Goal: Transaction & Acquisition: Purchase product/service

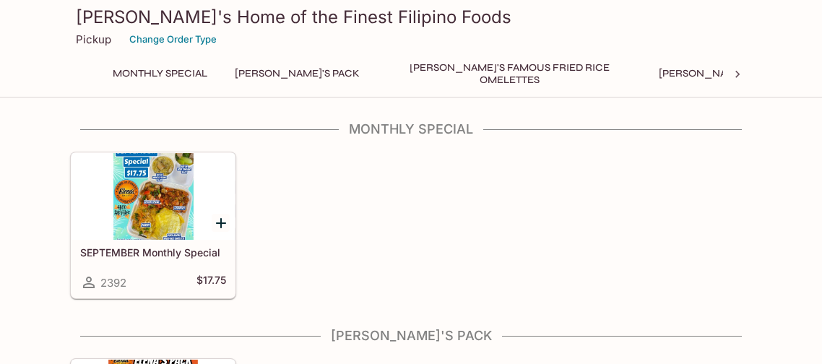
click at [162, 199] on div at bounding box center [152, 196] width 163 height 87
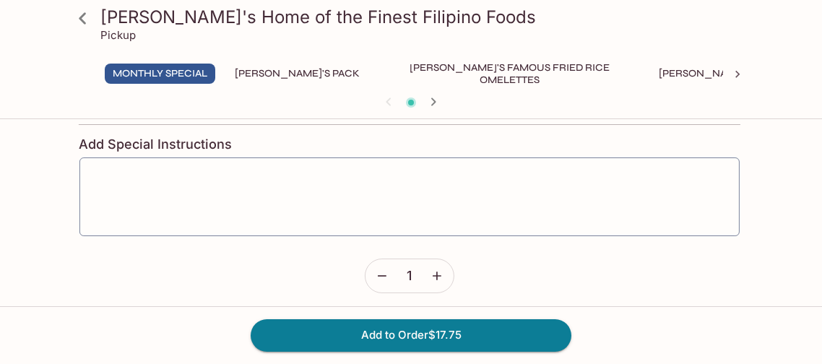
scroll to position [589, 0]
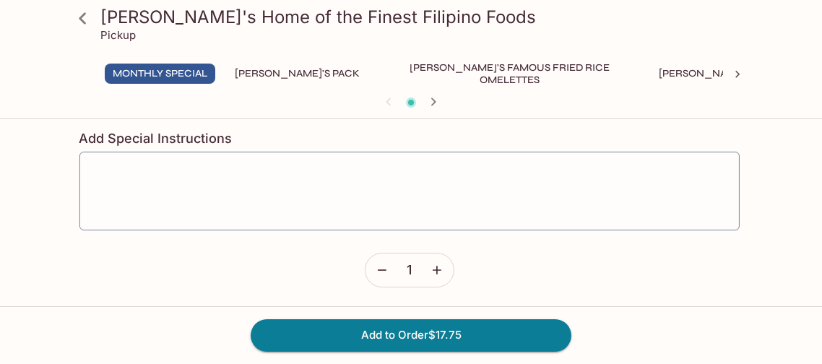
click at [87, 14] on icon at bounding box center [82, 18] width 25 height 25
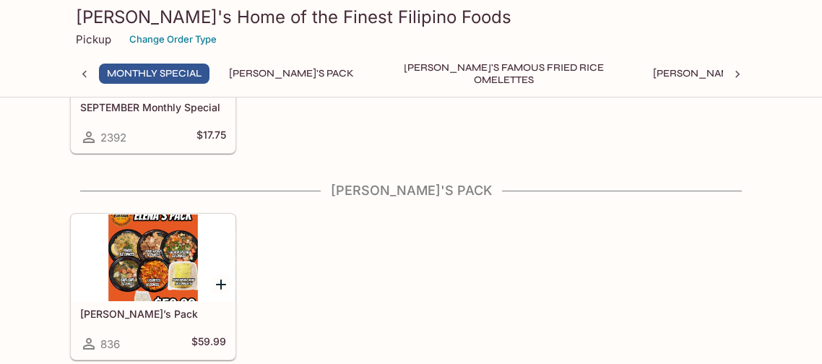
scroll to position [149, 0]
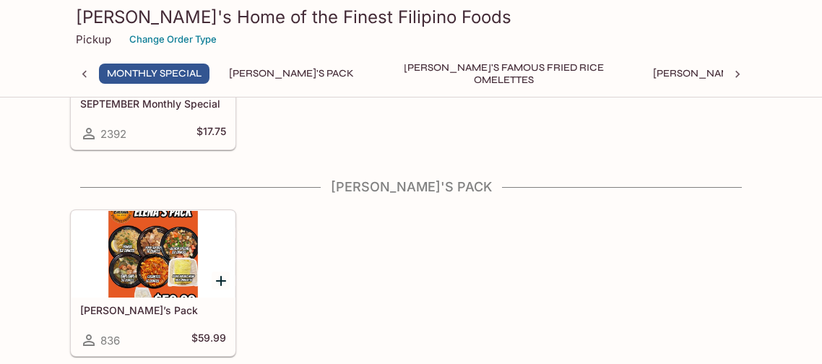
click at [155, 240] on div at bounding box center [152, 254] width 163 height 87
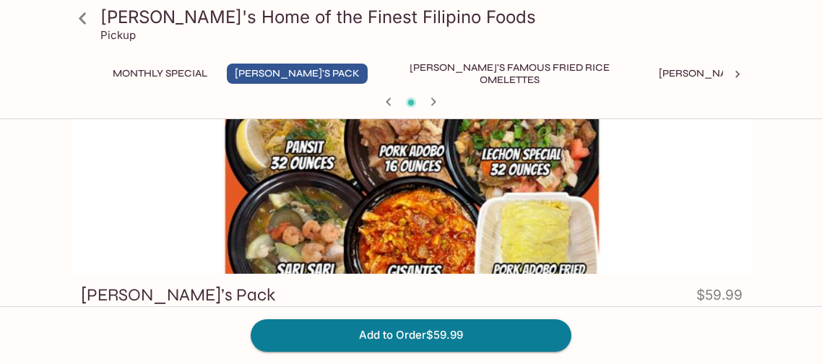
scroll to position [38, 0]
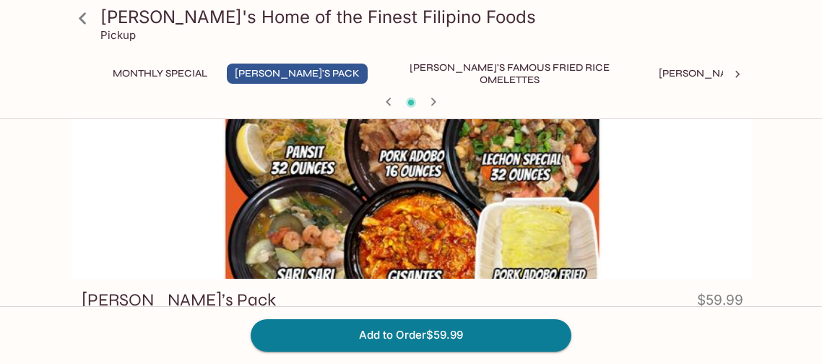
click at [438, 207] on div at bounding box center [412, 182] width 682 height 191
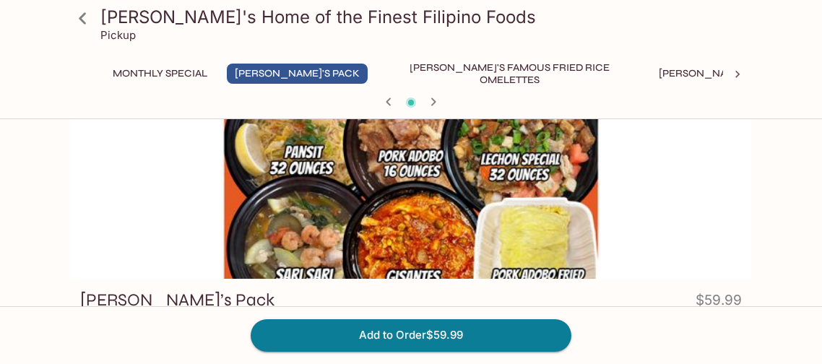
click at [443, 212] on div at bounding box center [411, 182] width 682 height 191
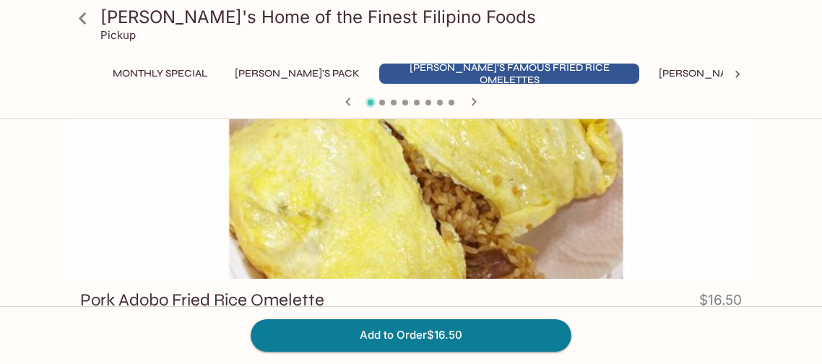
click at [263, 71] on button "[PERSON_NAME]'s Pack" at bounding box center [297, 74] width 141 height 20
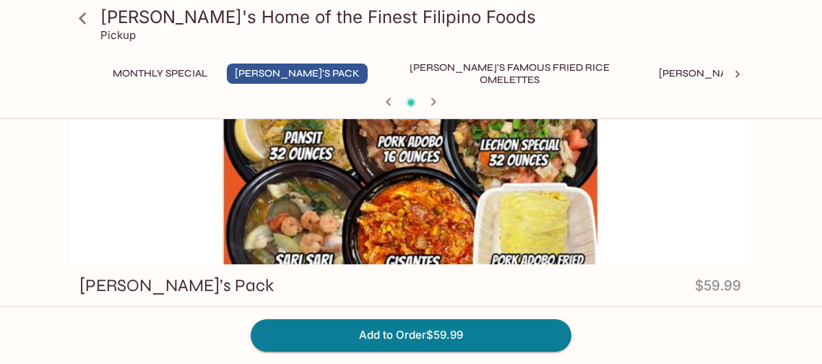
scroll to position [54, 0]
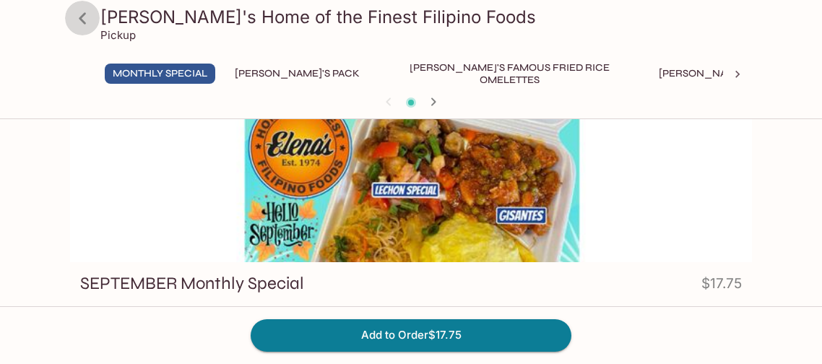
click at [84, 14] on icon at bounding box center [82, 18] width 25 height 25
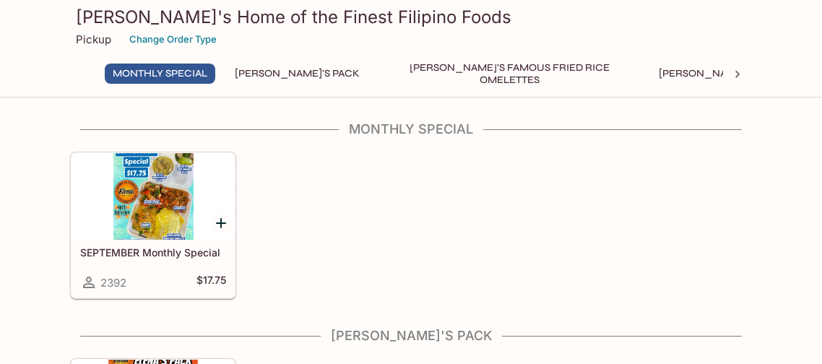
click at [168, 202] on div at bounding box center [152, 196] width 163 height 87
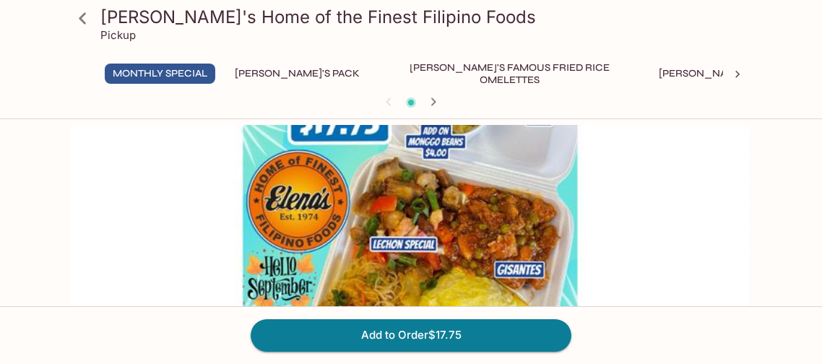
click at [79, 25] on icon at bounding box center [82, 18] width 25 height 25
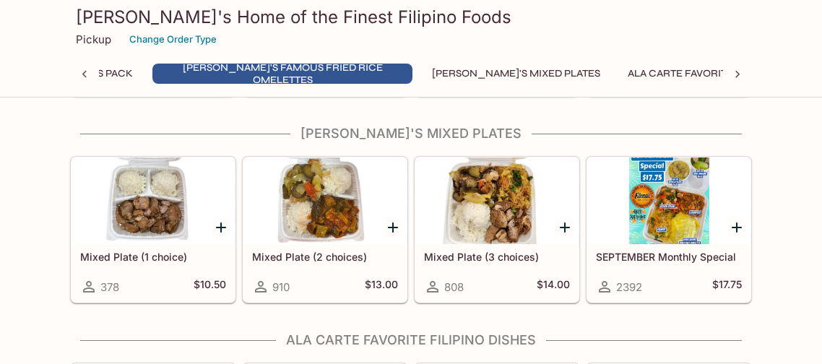
scroll to position [771, 0]
